Goal: Find specific page/section: Find specific page/section

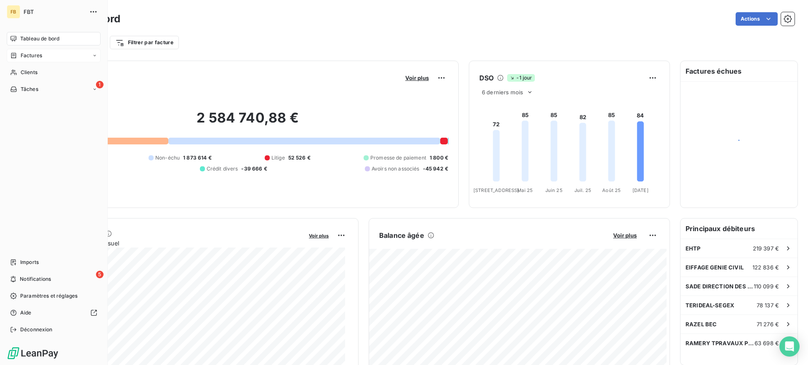
click at [32, 54] on span "Factures" at bounding box center [31, 56] width 21 height 8
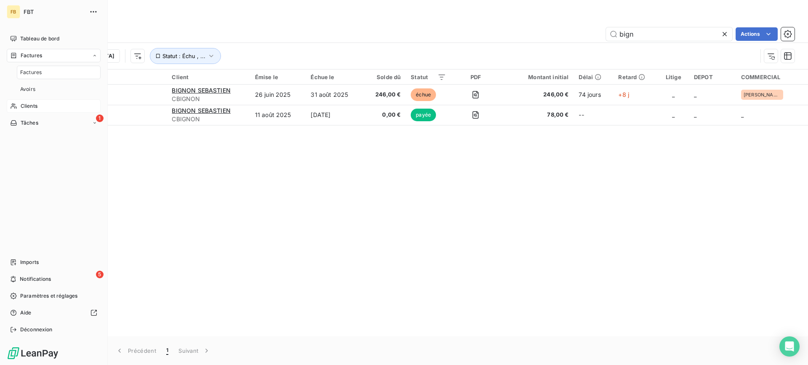
click at [40, 103] on div "Clients" at bounding box center [54, 105] width 94 height 13
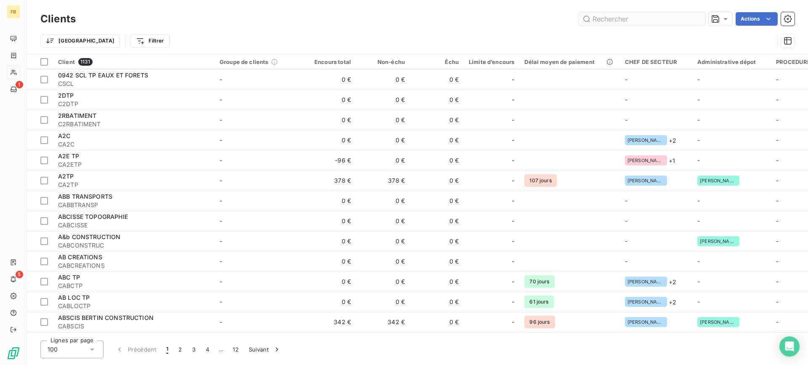
click at [598, 23] on input "text" at bounding box center [642, 18] width 126 height 13
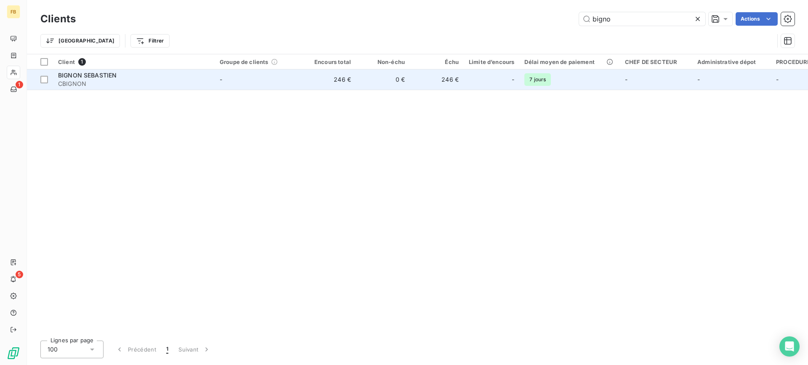
type input "bigno"
click at [253, 82] on td "-" at bounding box center [259, 79] width 88 height 20
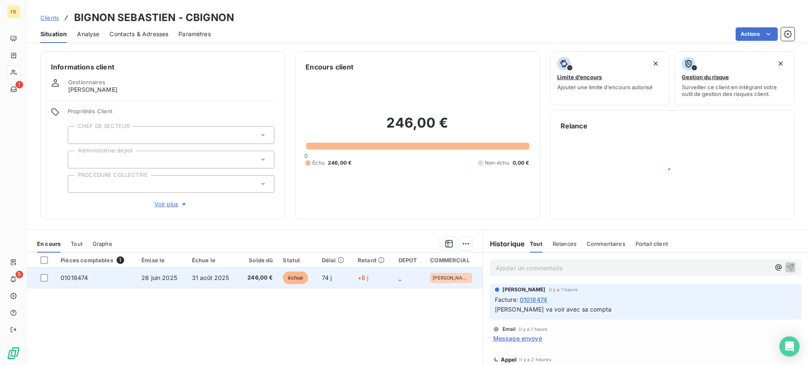
click at [246, 280] on span "246,00 €" at bounding box center [258, 277] width 29 height 8
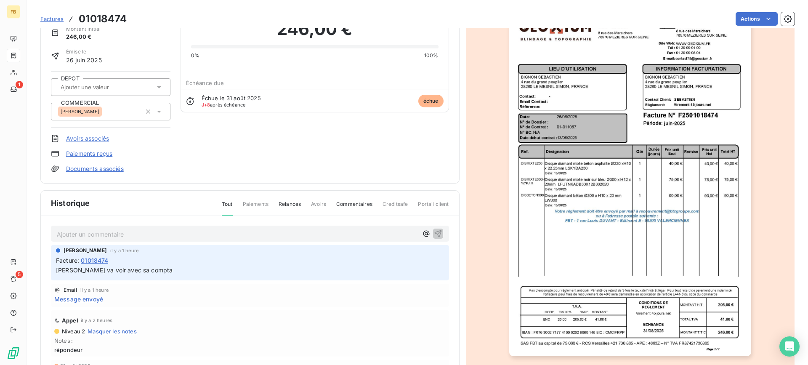
scroll to position [42, 0]
click at [340, 158] on div "BIGNON SEBASTIEN CBIGNON Montant initial 246,00 € Émise le 26 juin 2025 DEPOT C…" at bounding box center [250, 86] width 398 height 171
click at [306, 144] on div "BIGNON SEBASTIEN CBIGNON Montant initial 246,00 € Émise le 26 juin 2025 DEPOT C…" at bounding box center [250, 86] width 398 height 171
